Goal: Check status: Check status

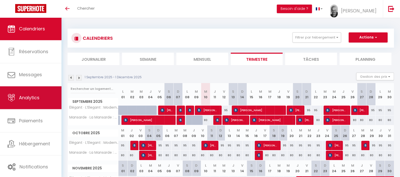
click at [33, 94] on span "Analytics" at bounding box center [29, 97] width 21 height 6
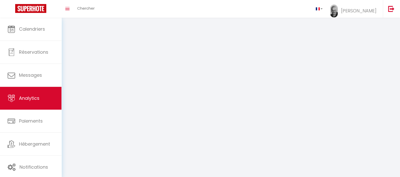
select select "2025"
select select "9"
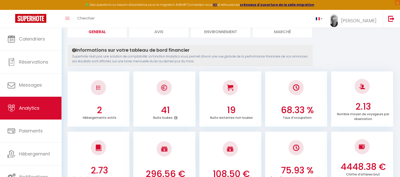
scroll to position [31, 0]
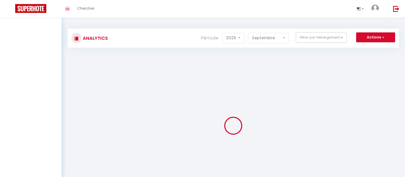
select select "2025"
select select "9"
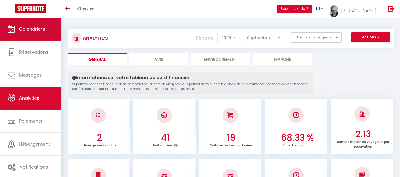
click at [34, 28] on span "Calendriers" at bounding box center [32, 29] width 26 height 6
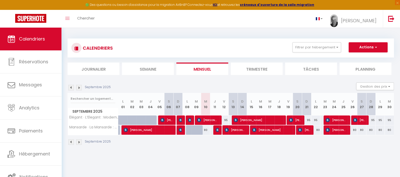
scroll to position [28, 0]
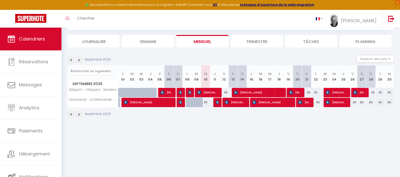
click at [252, 38] on li "Trimestre" at bounding box center [257, 41] width 52 height 12
